Goal: Task Accomplishment & Management: Use online tool/utility

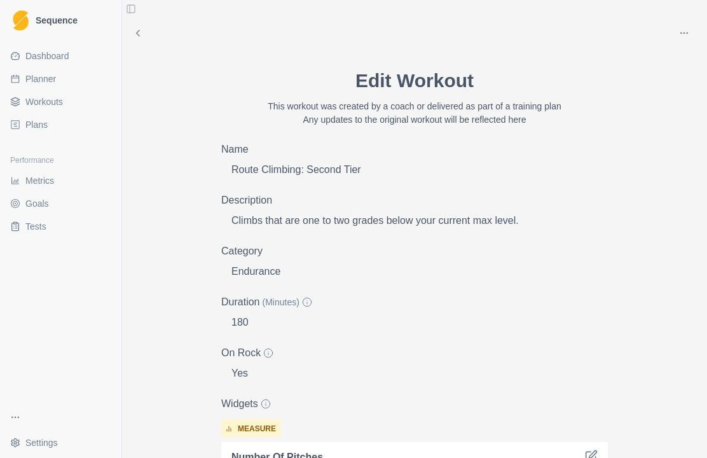
click at [42, 134] on link "Plans" at bounding box center [60, 124] width 111 height 20
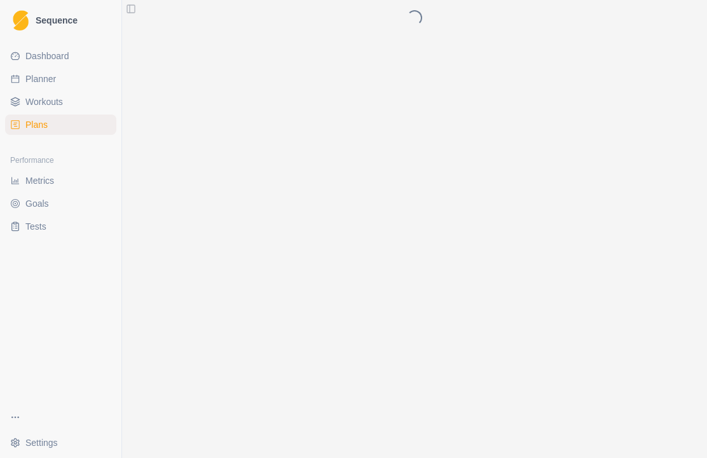
click at [46, 120] on span "Plans" at bounding box center [36, 124] width 22 height 13
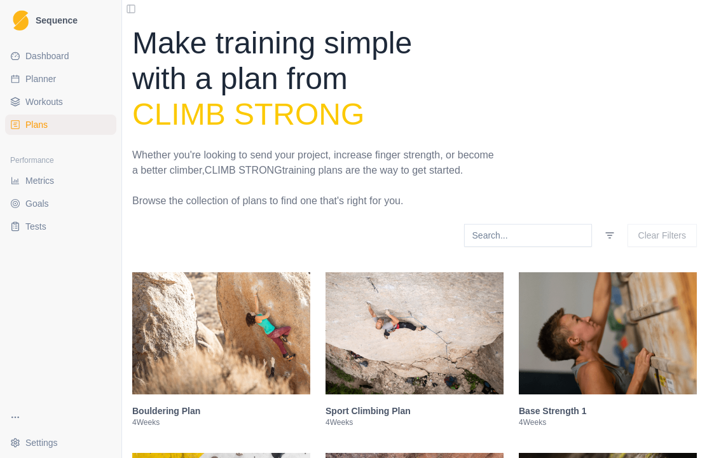
click at [46, 129] on span "Plans" at bounding box center [36, 124] width 22 height 13
click at [55, 111] on link "Workouts" at bounding box center [60, 102] width 111 height 20
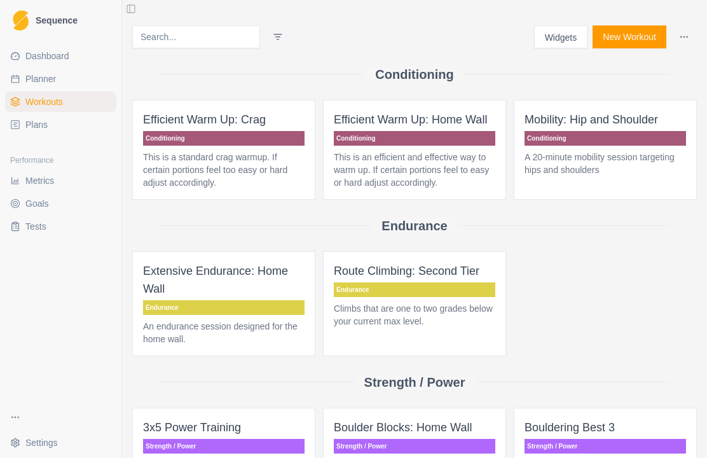
click at [446, 172] on p "This is an efficient and effective way to warm up. If certain portions feel to …" at bounding box center [414, 170] width 161 height 38
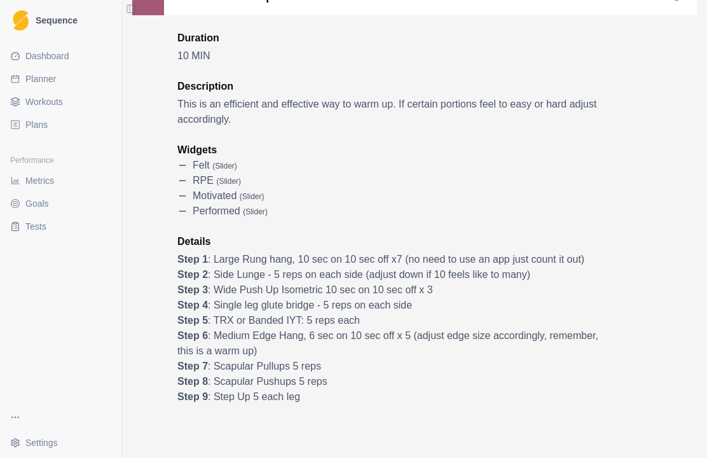
scroll to position [99, 0]
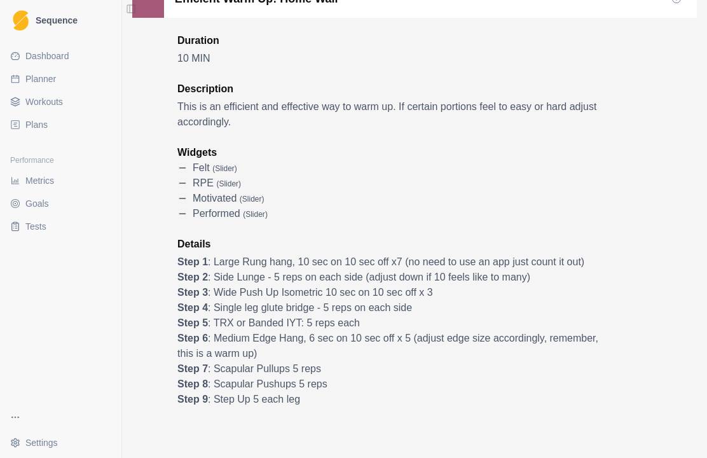
click at [50, 85] on span "Planner" at bounding box center [40, 78] width 31 height 13
select select "month"
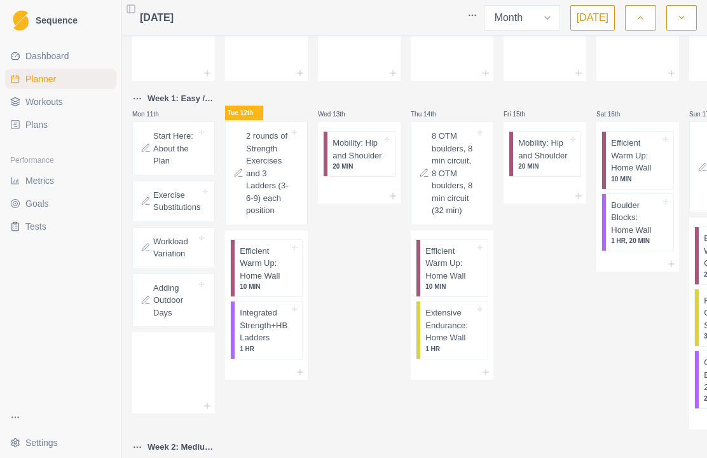
scroll to position [201, 0]
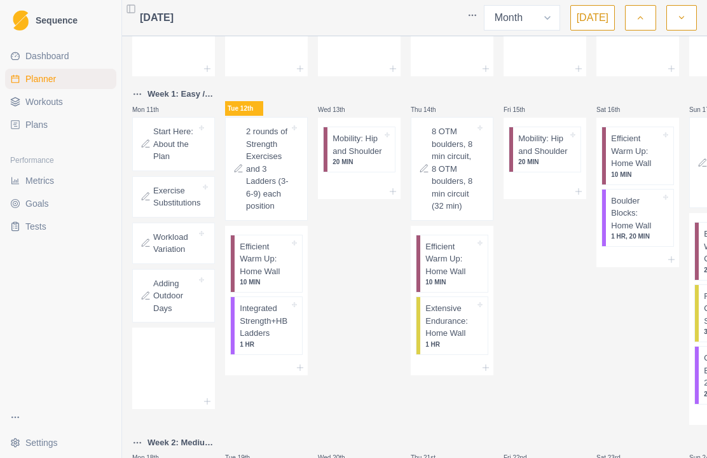
click at [266, 278] on p "Efficient Warm Up: Home Wall" at bounding box center [265, 259] width 50 height 38
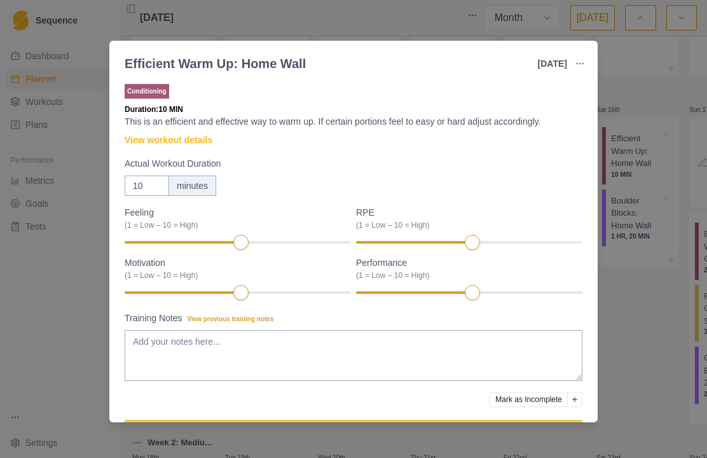
click at [182, 141] on link "View workout details" at bounding box center [169, 140] width 88 height 13
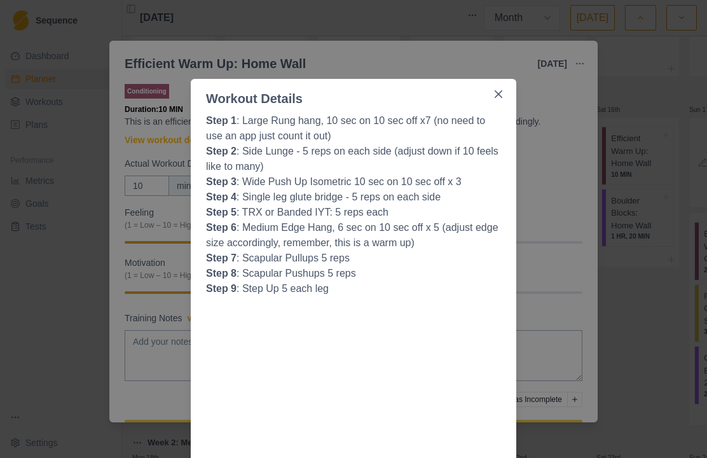
click at [488, 94] on button "Close" at bounding box center [498, 94] width 20 height 20
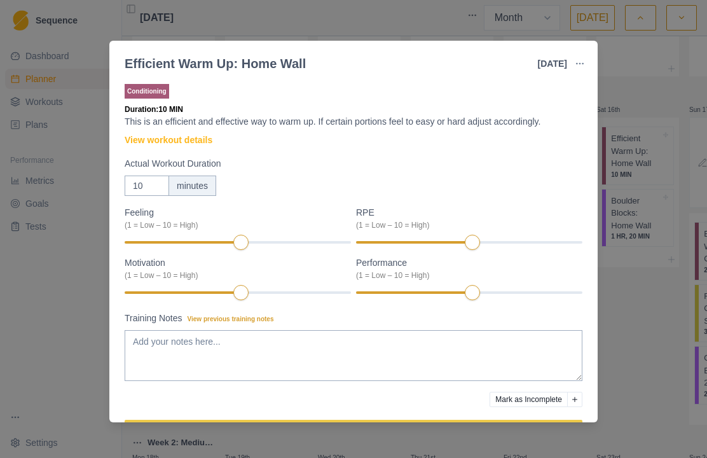
click at [636, 316] on div "Efficient Warm Up: Home Wall [DATE] Link To Goal View Workout Metrics Edit Orig…" at bounding box center [353, 229] width 707 height 458
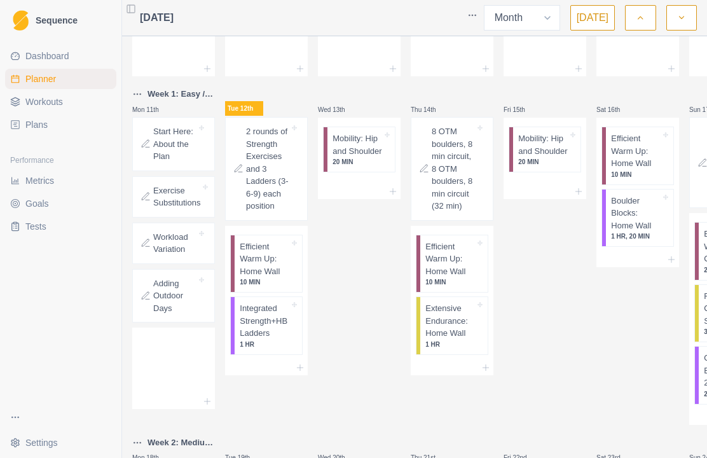
select select "month"
